Goal: Find specific page/section: Find specific page/section

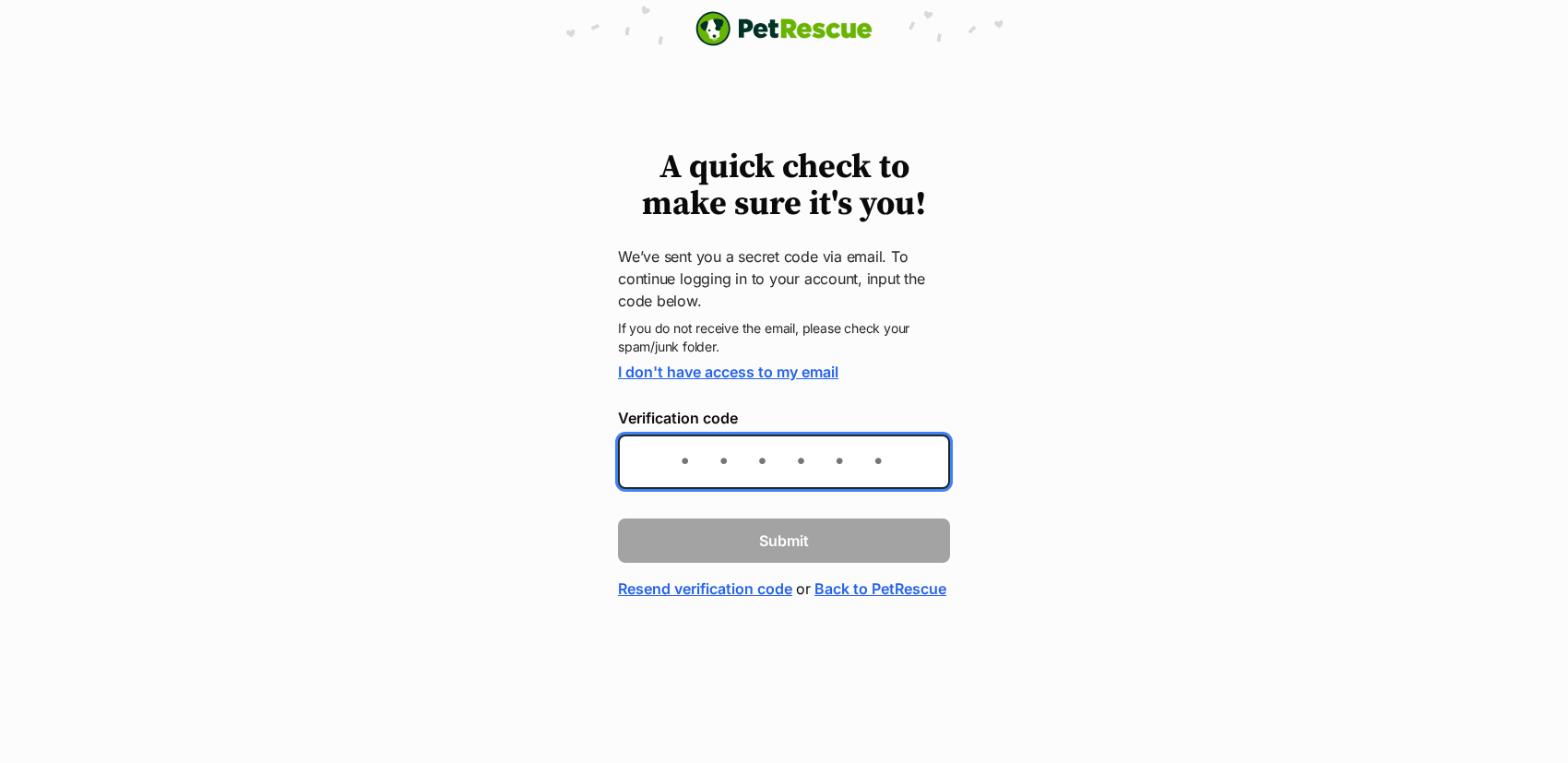
click at [715, 462] on input "Verification code" at bounding box center [784, 462] width 332 height 54
paste input "a7d749"
type input "a7d749"
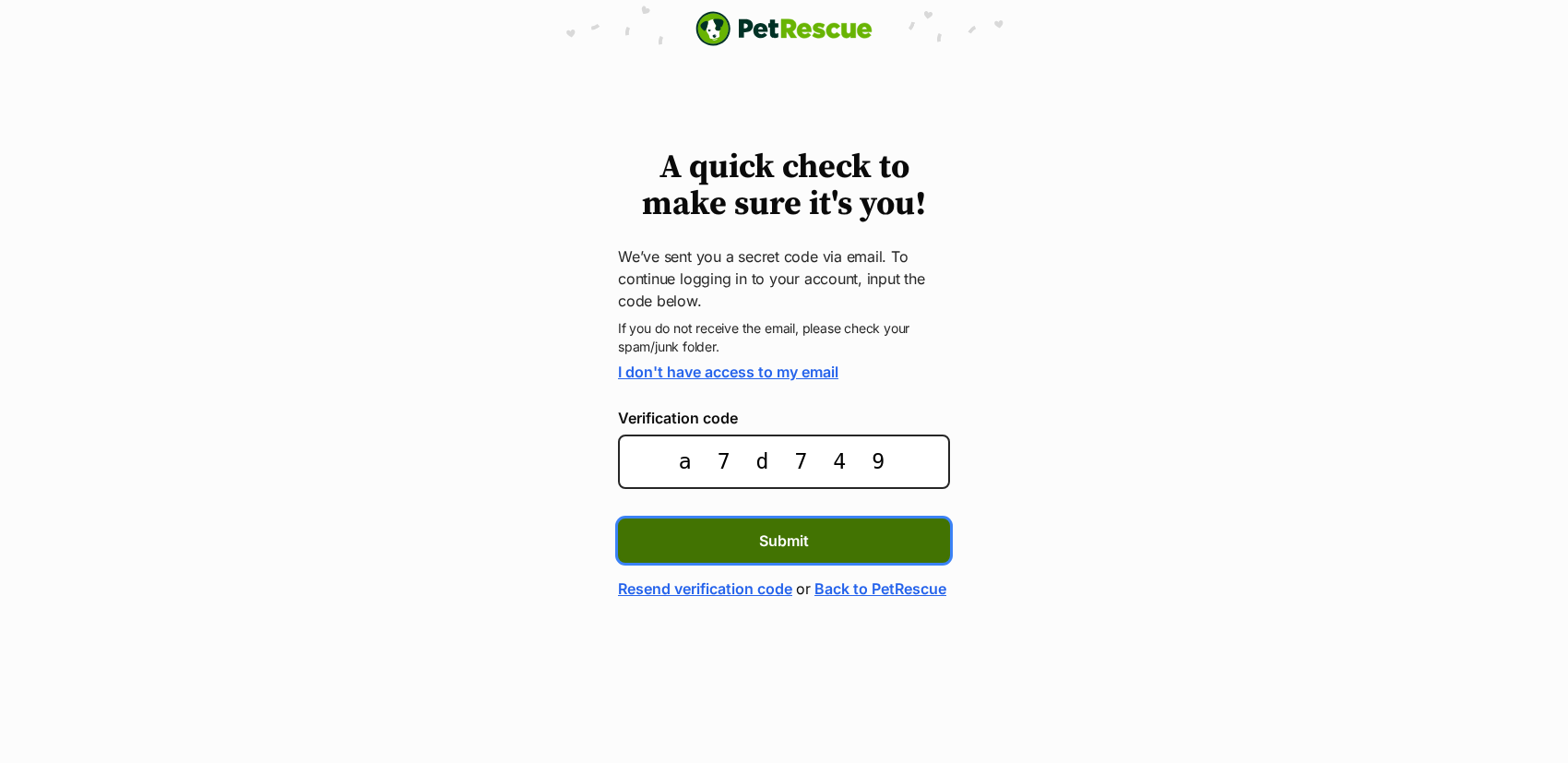
click at [729, 551] on button "Submit" at bounding box center [784, 541] width 332 height 44
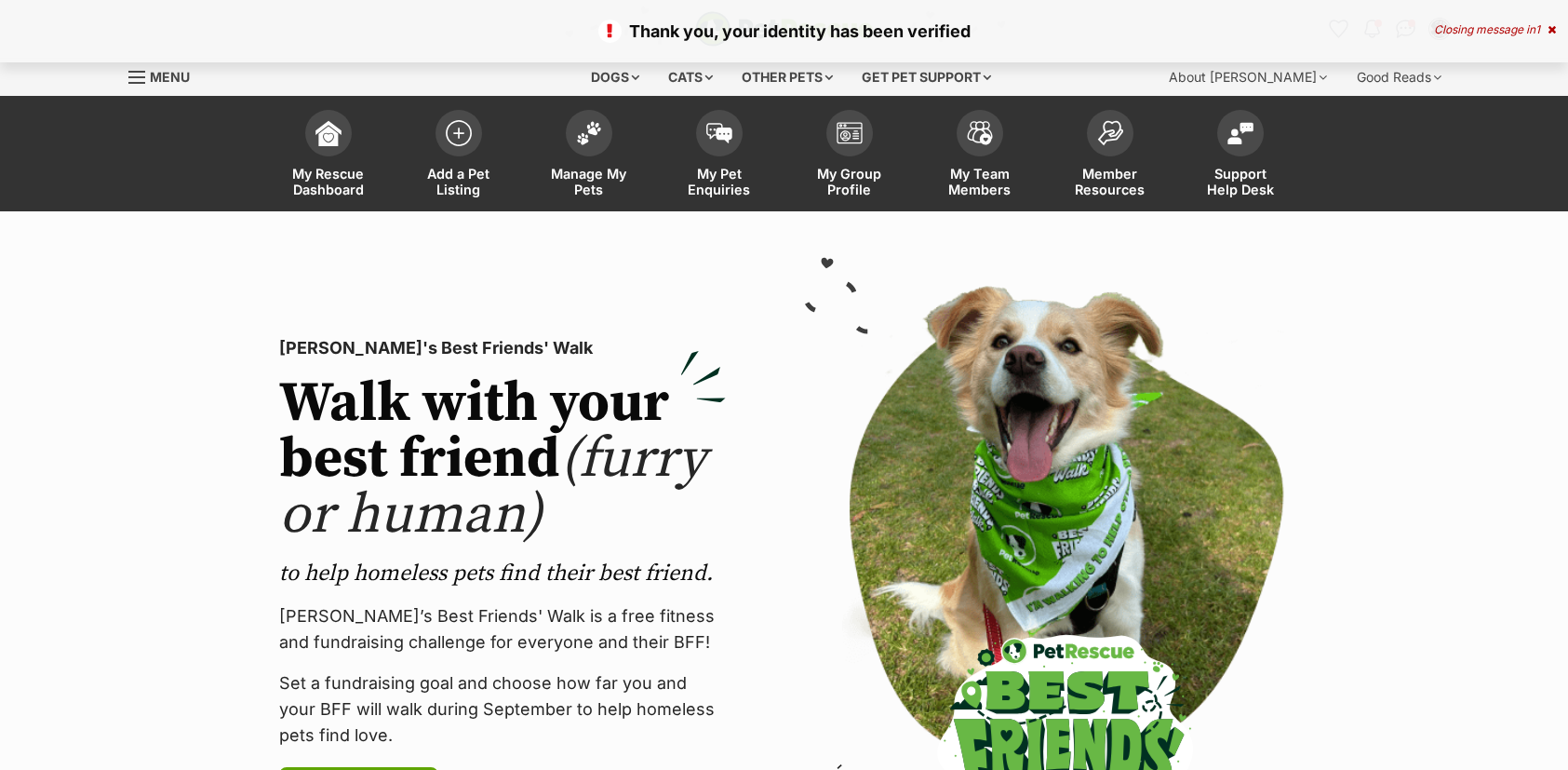
drag, startPoint x: 573, startPoint y: 113, endPoint x: 674, endPoint y: 334, distance: 243.0
click at [573, 113] on span at bounding box center [588, 133] width 47 height 47
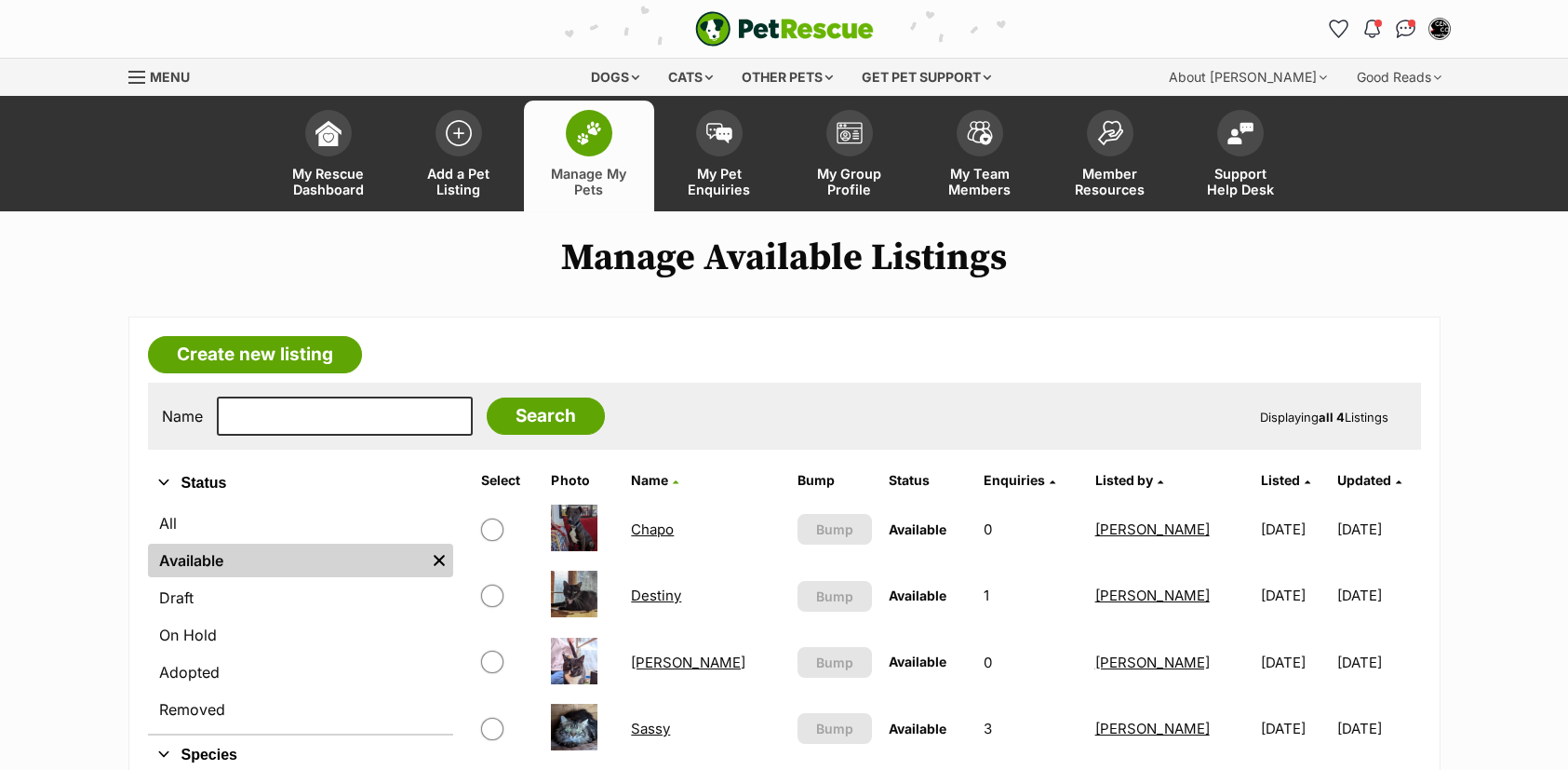
click at [661, 534] on link "Chapo" at bounding box center [652, 530] width 43 height 18
